Goal: Task Accomplishment & Management: Complete application form

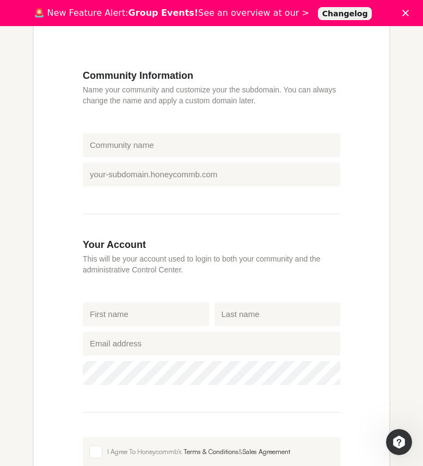
scroll to position [218, 0]
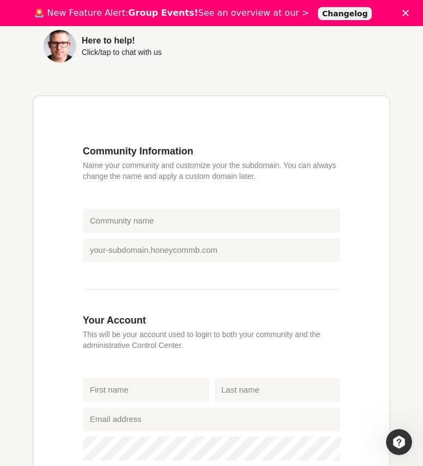
click at [1, 59] on div "Create your network in seconds! Get Started (14 days FREE) Create your own beau…" at bounding box center [211, 257] width 423 height 894
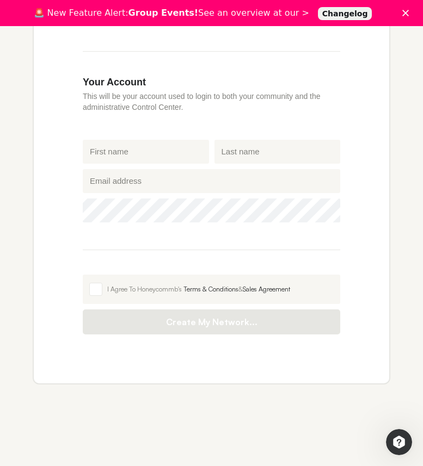
scroll to position [363, 0]
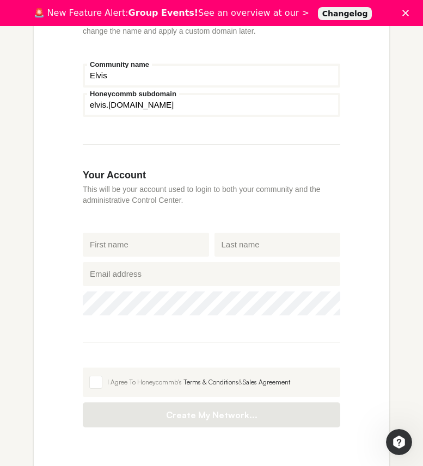
type input "Elvis"
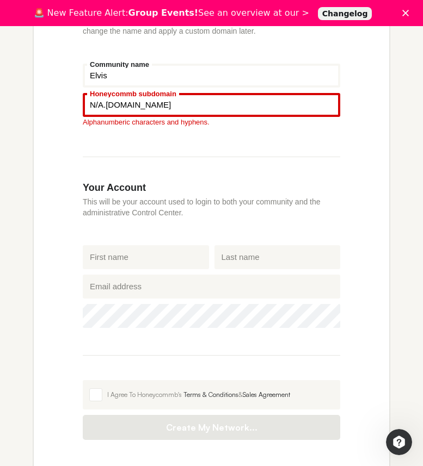
type input "N/A"
type input "Elvis"
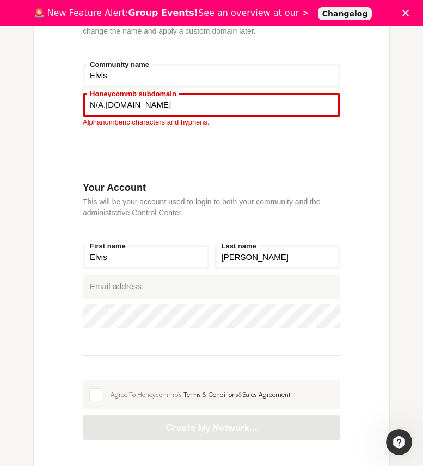
type input "[PERSON_NAME]"
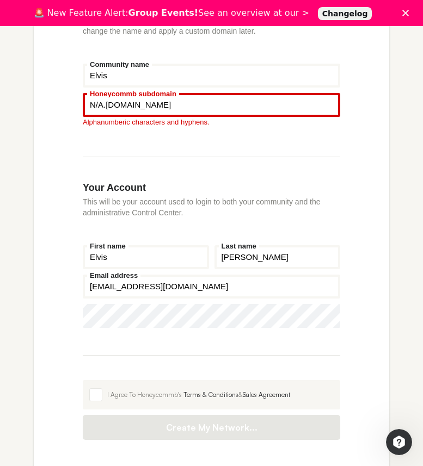
type input "[EMAIL_ADDRESS][DOMAIN_NAME]"
click at [324, 316] on icon "Show password" at bounding box center [323, 317] width 16 height 8
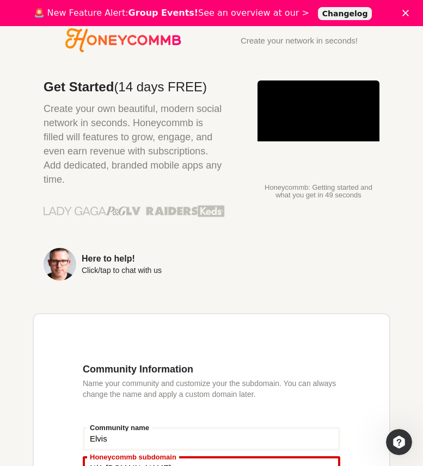
click at [318, 193] on p "Honeycommb: Getting started and what you get in 49 seconds" at bounding box center [318, 191] width 122 height 15
click at [211, 389] on p "Name your community and customize your the subdomain. You can always change the…" at bounding box center [211, 389] width 257 height 22
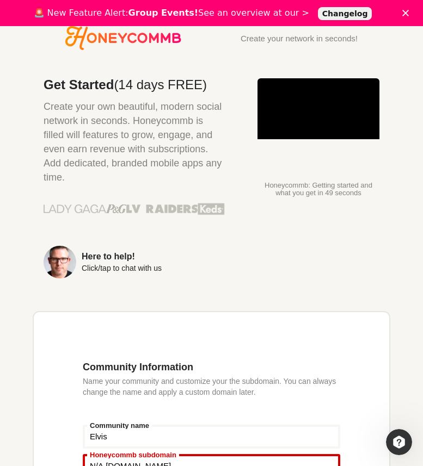
scroll to position [235, 0]
